Goal: Task Accomplishment & Management: Manage account settings

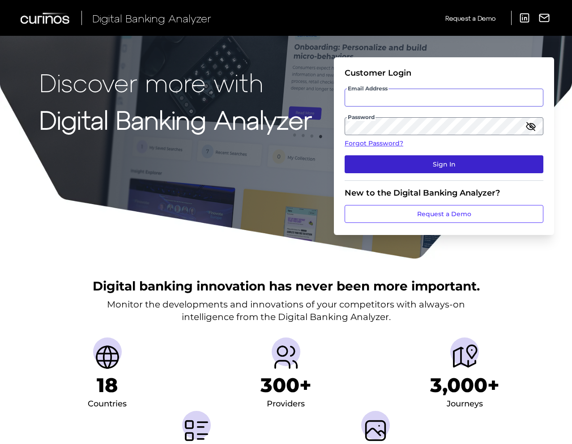
type input "[EMAIL_ADDRESS][PERSON_NAME][DOMAIN_NAME]"
click at [404, 161] on button "Sign In" at bounding box center [444, 164] width 199 height 18
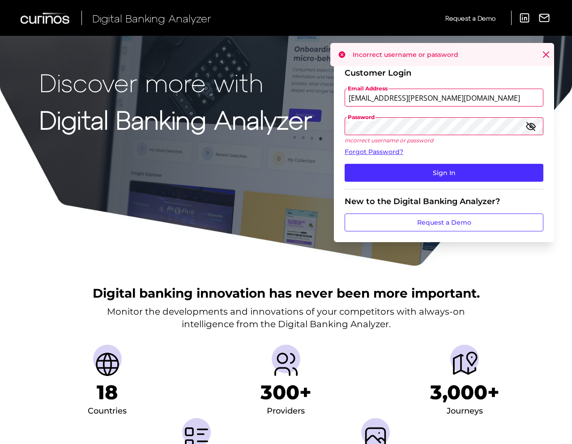
click at [529, 127] on icon "button" at bounding box center [530, 126] width 11 height 11
click at [298, 125] on div "Discover more with Digital Banking Analyzer Customer Login Email Address [EMAIL…" at bounding box center [286, 133] width 572 height 267
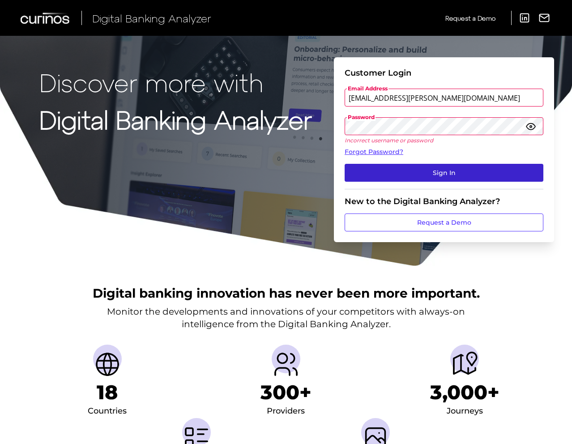
click at [367, 172] on button "Sign In" at bounding box center [444, 173] width 199 height 18
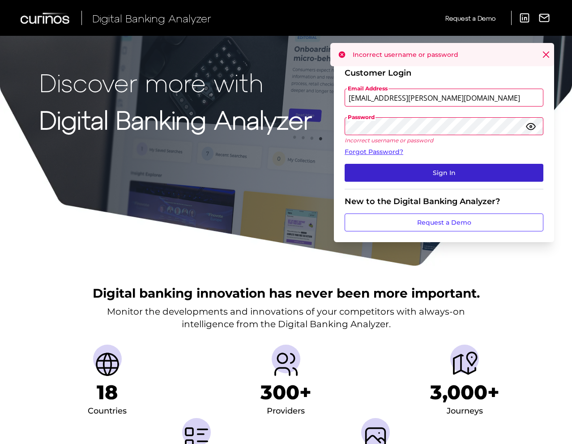
click at [429, 170] on button "Sign In" at bounding box center [444, 173] width 199 height 18
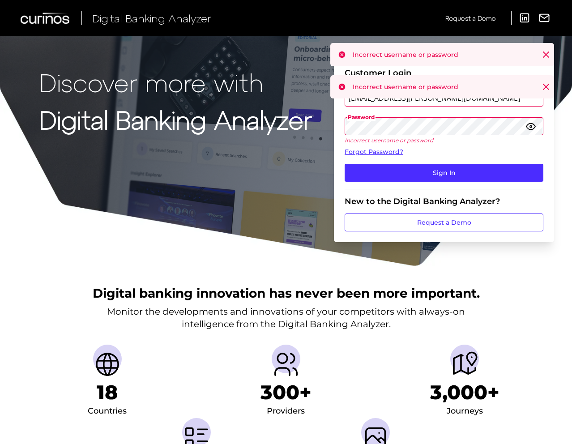
click at [336, 125] on form "Customer Login Email Address jack.cleek@informa.com Password Incorrect username…" at bounding box center [444, 149] width 220 height 185
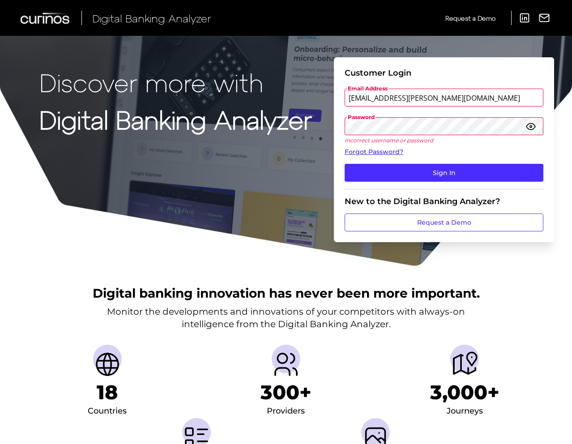
click at [451, 156] on link "Forgot Password?" at bounding box center [444, 151] width 199 height 9
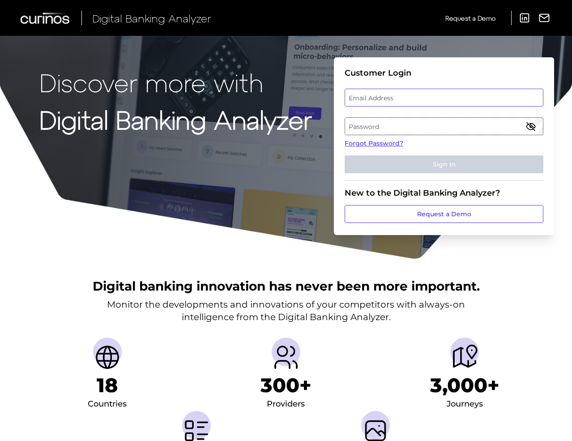
type input "[EMAIL_ADDRESS][PERSON_NAME][DOMAIN_NAME]"
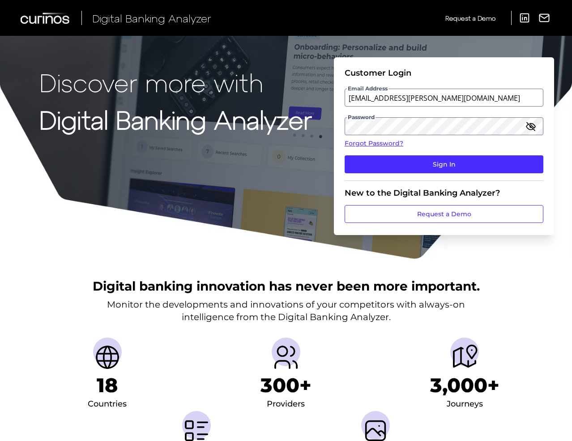
click at [395, 98] on div "Email Address jack.cleek@informa.com" at bounding box center [444, 98] width 199 height 18
click at [532, 127] on icon "button" at bounding box center [530, 126] width 11 height 11
click at [287, 122] on div "Discover more with Digital Banking Analyzer Customer Login Email Address jack.c…" at bounding box center [286, 130] width 572 height 260
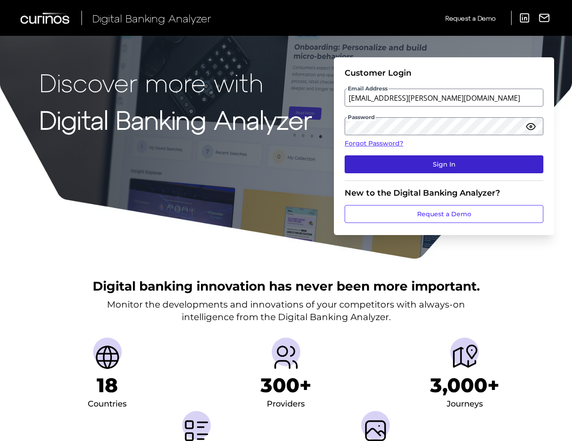
click at [367, 162] on button "Sign In" at bounding box center [444, 164] width 199 height 18
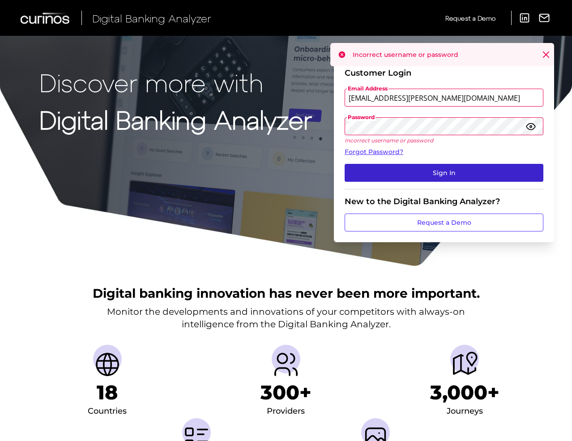
click at [389, 167] on button "Sign In" at bounding box center [444, 173] width 199 height 18
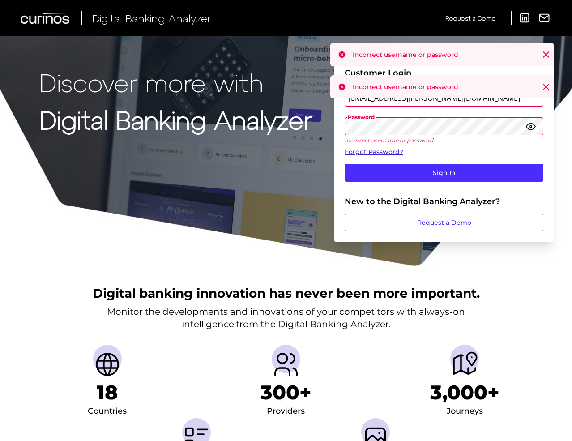
click at [379, 152] on link "Forgot Password?" at bounding box center [444, 151] width 199 height 9
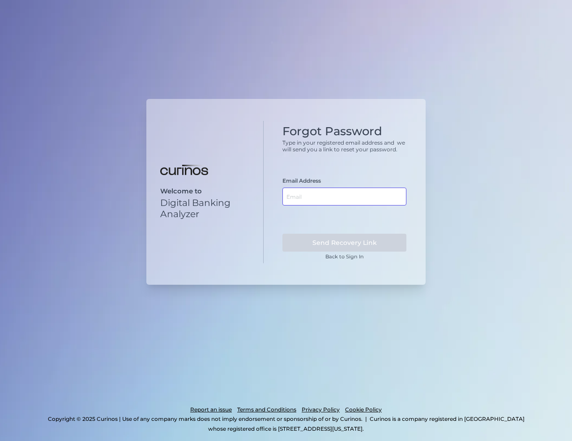
click at [325, 197] on input "text" at bounding box center [344, 196] width 124 height 18
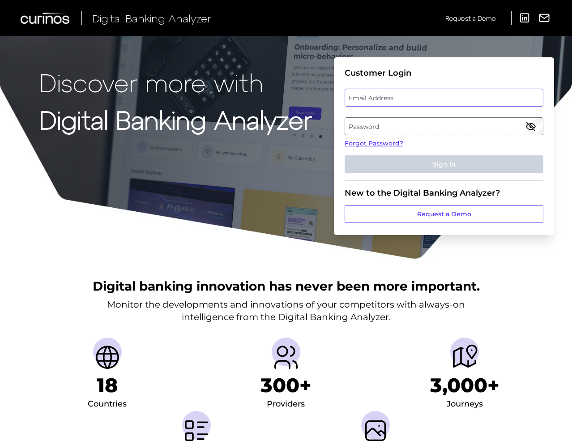
type input "jack.cleek@curinos.com"
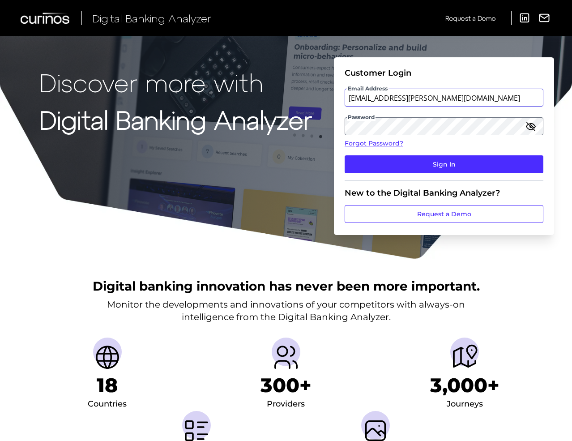
drag, startPoint x: 441, startPoint y: 103, endPoint x: 334, endPoint y: 96, distance: 106.7
click at [334, 96] on form "Customer Login Email Address jack.cleek@curinos.com Password Forgot Password? S…" at bounding box center [444, 146] width 220 height 178
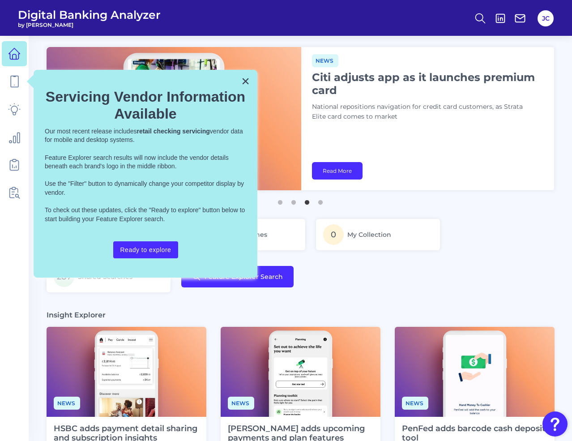
click at [245, 78] on button "×" at bounding box center [245, 81] width 9 height 14
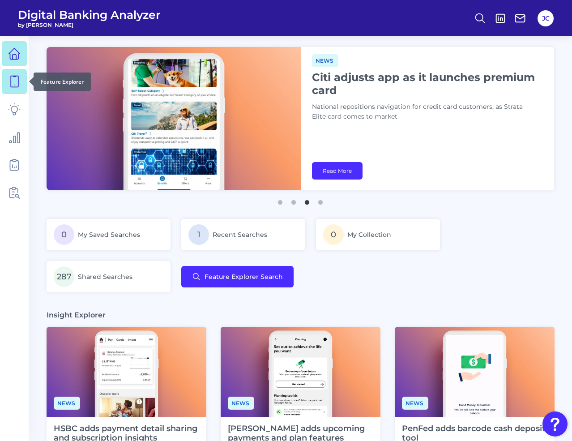
click at [12, 86] on icon at bounding box center [14, 81] width 13 height 13
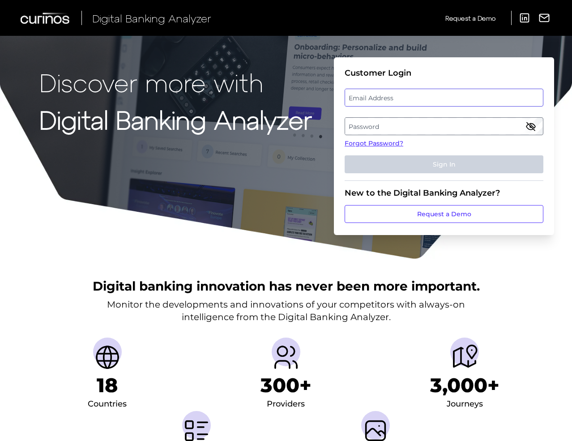
type input "jack.cleek@curinos.com"
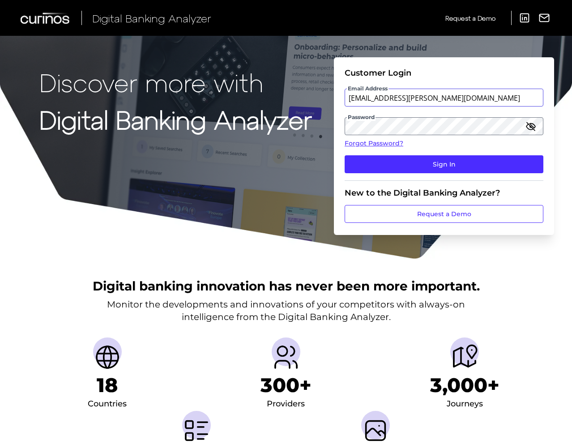
drag, startPoint x: 413, startPoint y: 98, endPoint x: 347, endPoint y: 98, distance: 65.8
click at [347, 98] on input "[EMAIL_ADDRESS][PERSON_NAME][DOMAIN_NAME]" at bounding box center [444, 98] width 199 height 18
click at [437, 98] on input "[EMAIL_ADDRESS][PERSON_NAME][DOMAIN_NAME]" at bounding box center [444, 98] width 199 height 18
drag, startPoint x: 443, startPoint y: 98, endPoint x: 432, endPoint y: 99, distance: 10.9
click at [432, 99] on input "[EMAIL_ADDRESS][PERSON_NAME][DOMAIN_NAME]" at bounding box center [444, 98] width 199 height 18
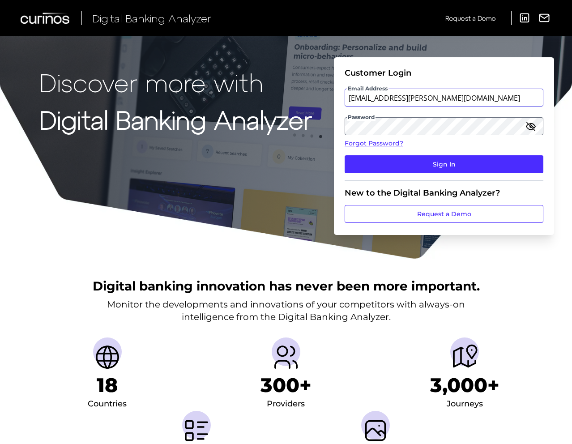
type input "jack.cleek@curinos.com"
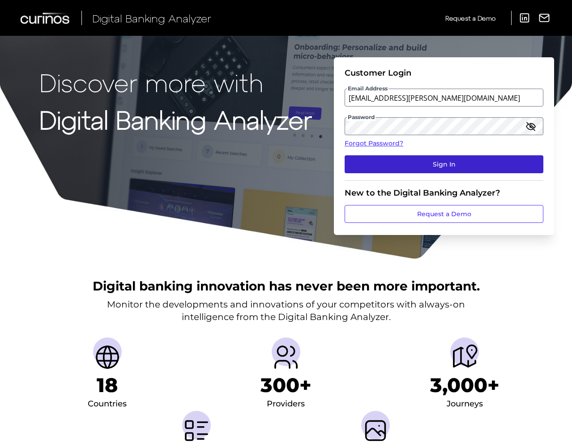
click at [421, 166] on button "Sign In" at bounding box center [444, 164] width 199 height 18
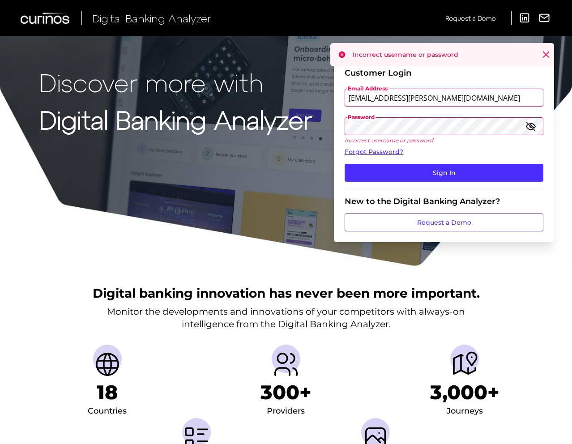
click at [530, 125] on icon "button" at bounding box center [530, 126] width 11 height 11
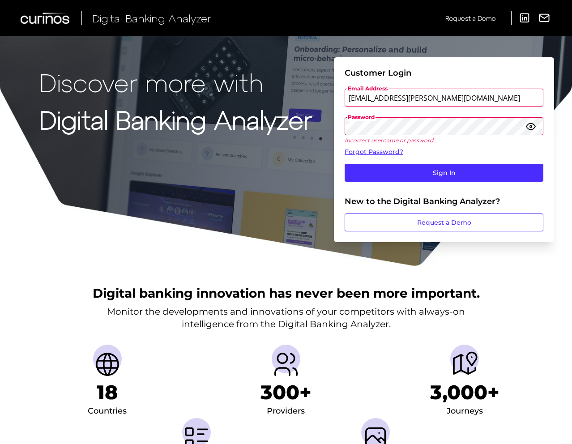
click at [530, 125] on icon "button" at bounding box center [530, 126] width 11 height 11
click at [380, 152] on link "Forgot Password?" at bounding box center [444, 151] width 199 height 9
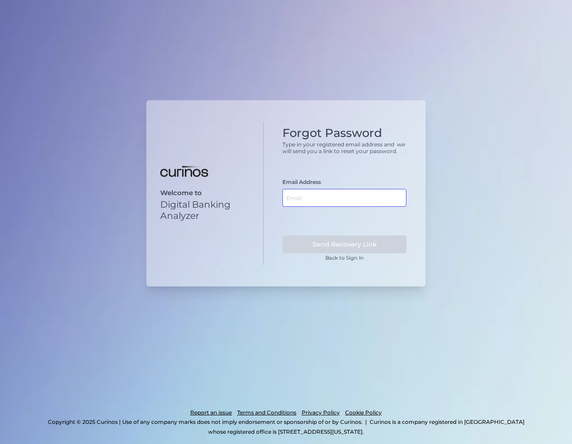
click at [305, 196] on input "text" at bounding box center [344, 198] width 124 height 18
click at [325, 201] on input "text" at bounding box center [344, 198] width 124 height 18
paste input "jack.cleek@curinos.com"
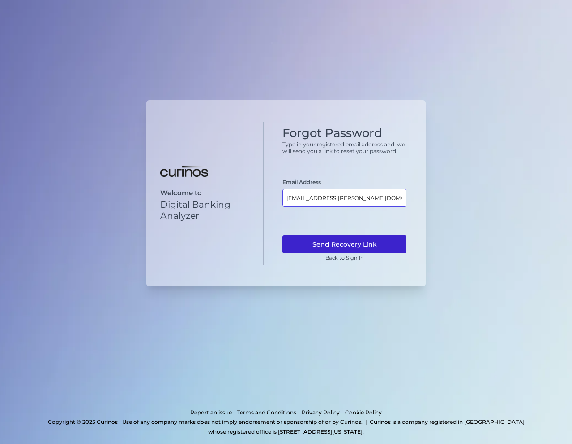
type input "jack.cleek@curinos.com"
click at [335, 245] on button "Send Recovery Link" at bounding box center [344, 244] width 124 height 18
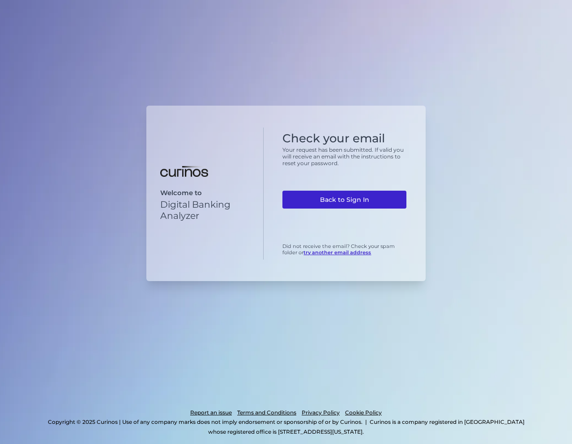
click at [331, 199] on link "Back to Sign In" at bounding box center [344, 200] width 124 height 18
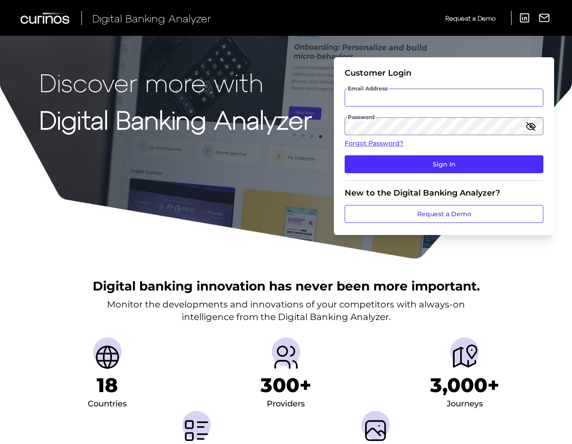
type input "jack.cleek@curinos.com"
click at [532, 126] on icon "button" at bounding box center [530, 126] width 11 height 11
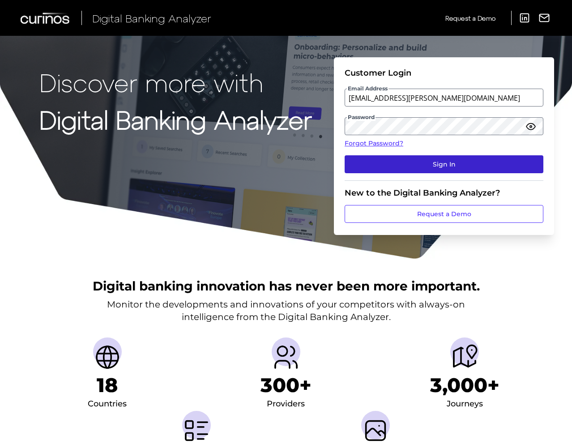
click at [433, 165] on button "Sign In" at bounding box center [444, 164] width 199 height 18
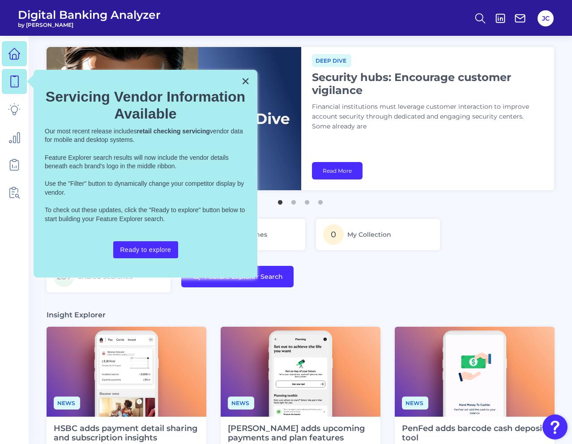
click at [10, 83] on icon at bounding box center [14, 81] width 13 height 13
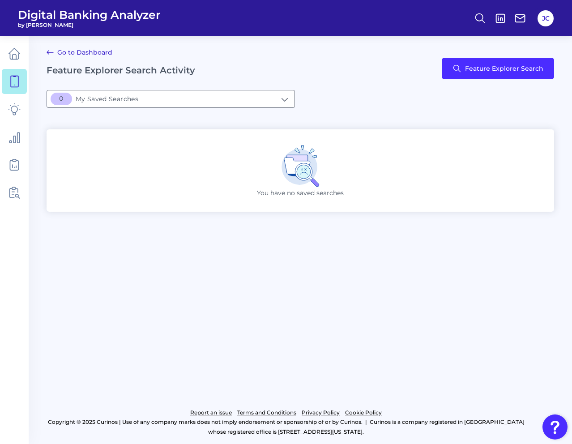
click at [84, 52] on link "Go to Dashboard" at bounding box center [80, 52] width 66 height 11
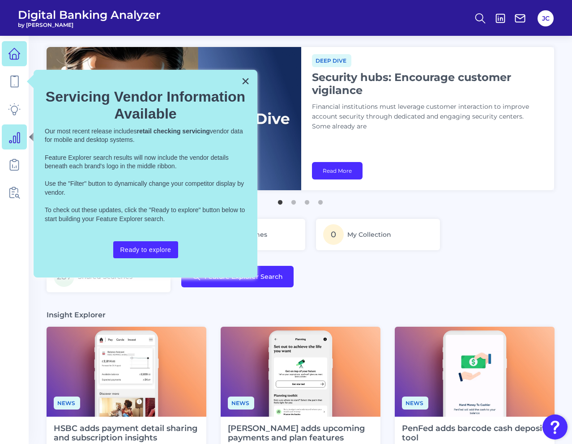
click at [12, 141] on icon at bounding box center [14, 137] width 13 height 13
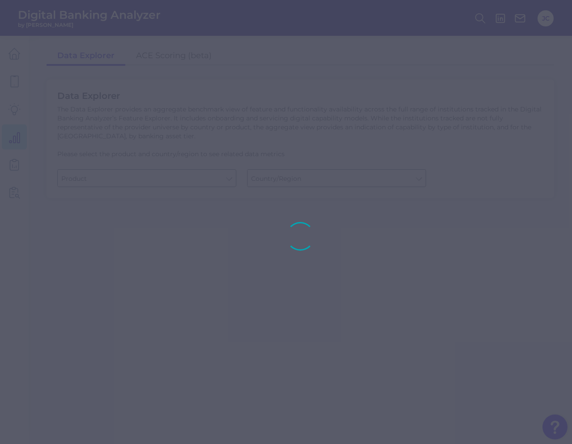
type input "Business Bank Account"
type input "United States"
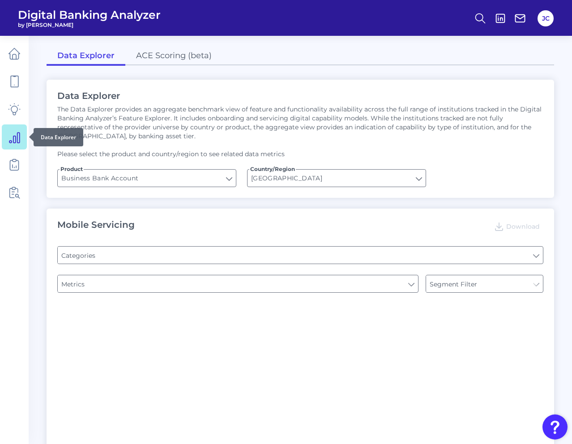
type input "Pre-login Features"
type input "Type of Institution"
type input "Login"
type input "Type of Institution"
type input "Channel"
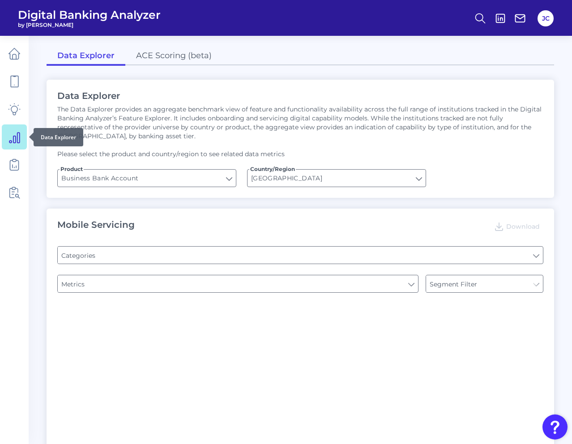
type input "Type of Institution"
type input "Upon opening the app are users immediately prompted to use Touch/Face ID to log…"
type input "Does it offer third-party single sign on?"
type input "Can you apply for the PRODUCT as a new to brand customer on ANY digital channel?"
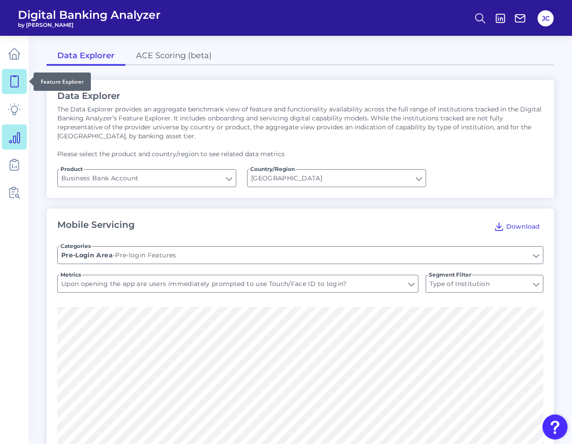
click at [13, 83] on icon at bounding box center [14, 81] width 13 height 13
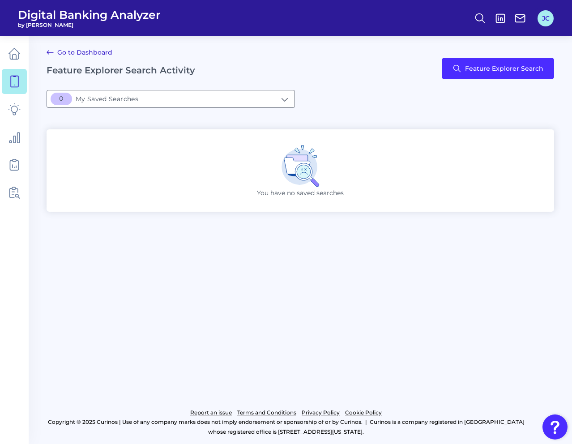
click at [544, 18] on button "JC" at bounding box center [545, 18] width 16 height 16
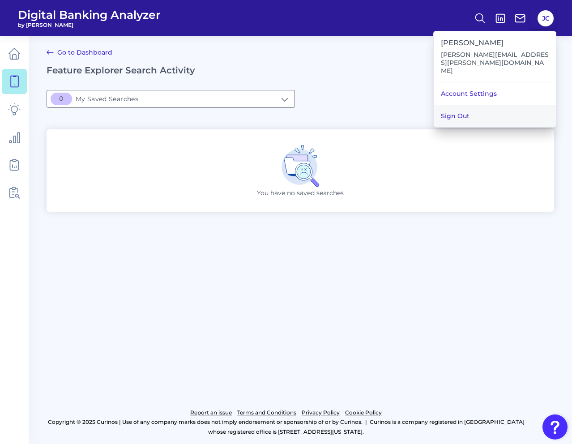
click at [490, 105] on button "Sign Out" at bounding box center [495, 116] width 122 height 22
